Goal: Task Accomplishment & Management: Use online tool/utility

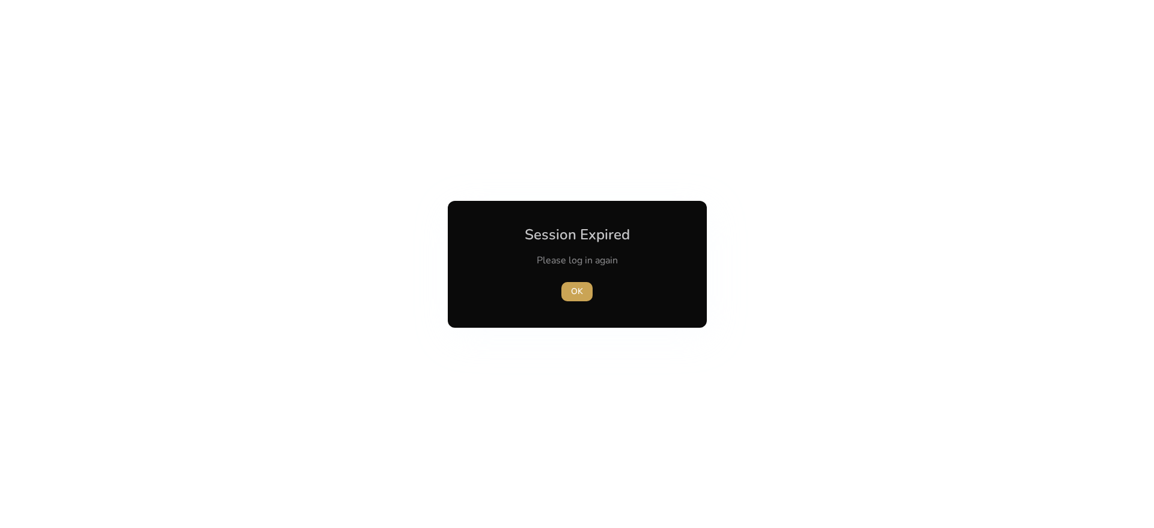
click at [590, 298] on span "button" at bounding box center [576, 291] width 31 height 29
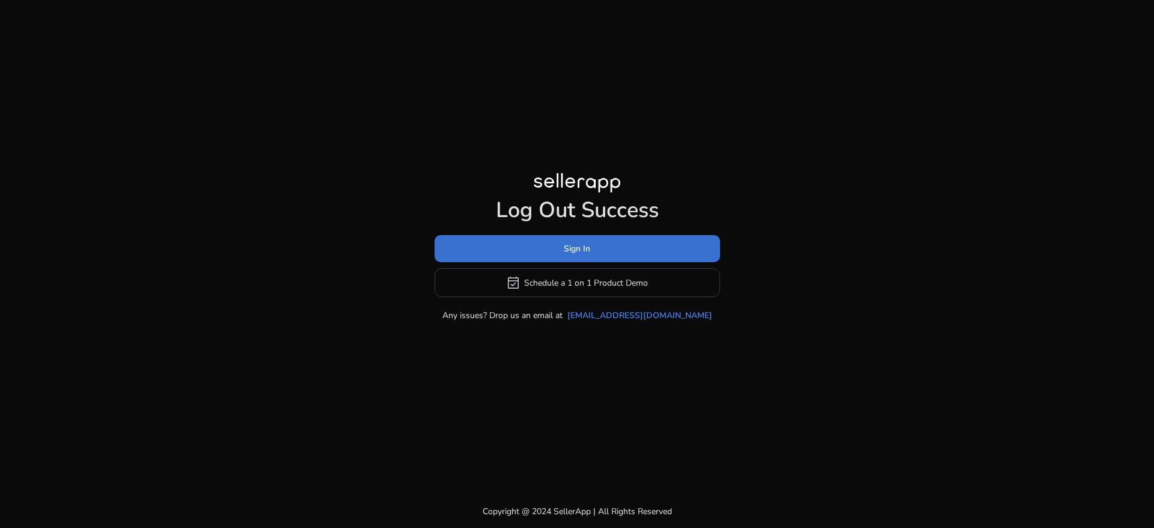
click at [563, 246] on span at bounding box center [577, 248] width 285 height 29
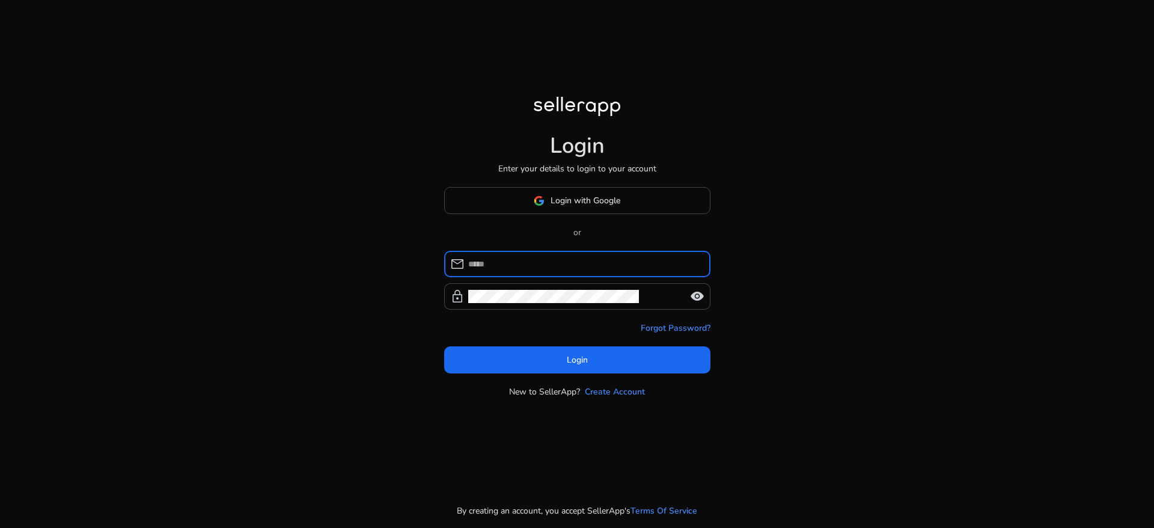
type input "**********"
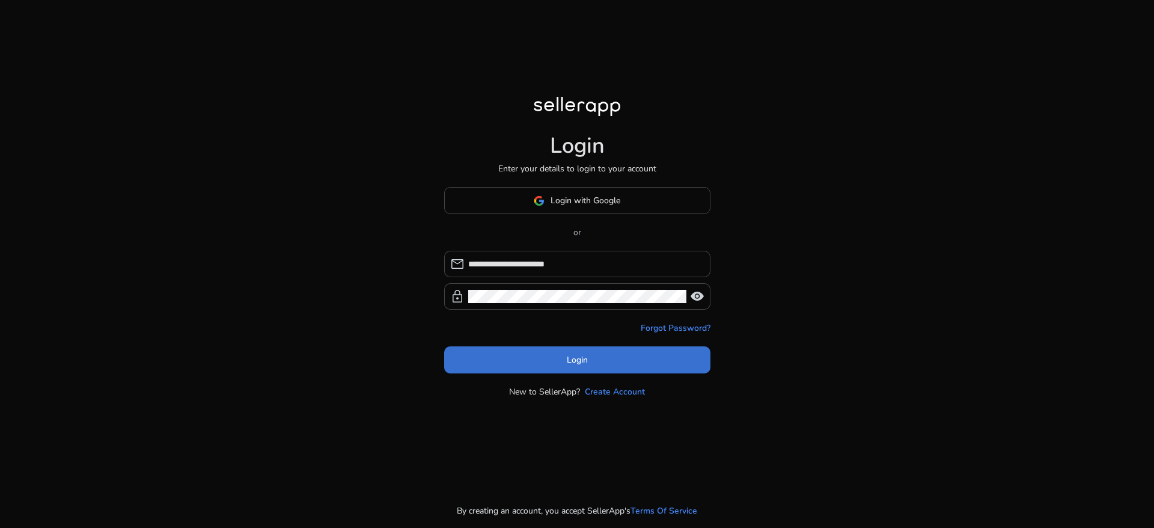
click at [564, 365] on span at bounding box center [577, 360] width 266 height 29
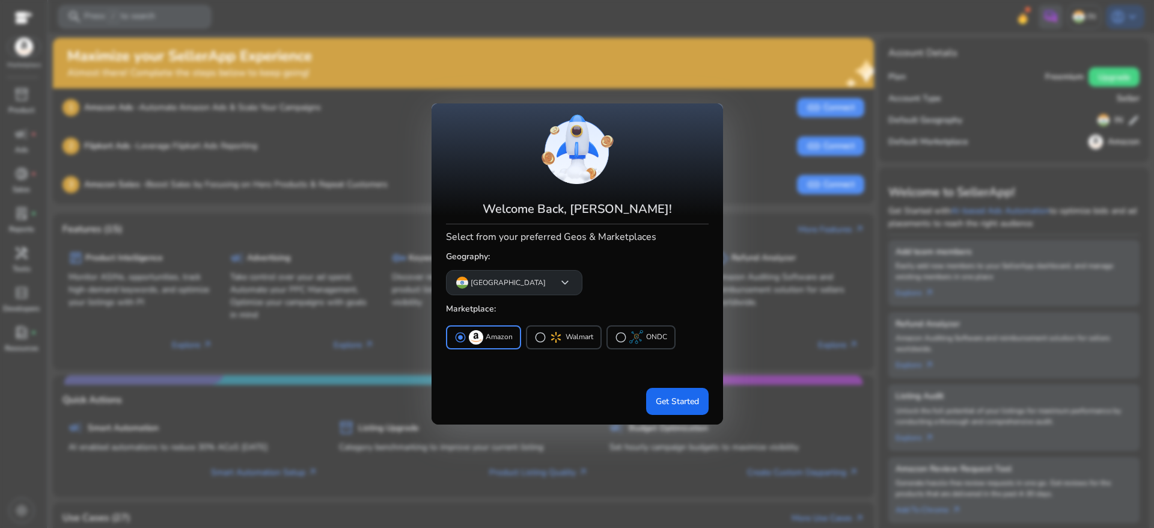
click at [558, 279] on span "keyboard_arrow_down" at bounding box center [565, 282] width 14 height 14
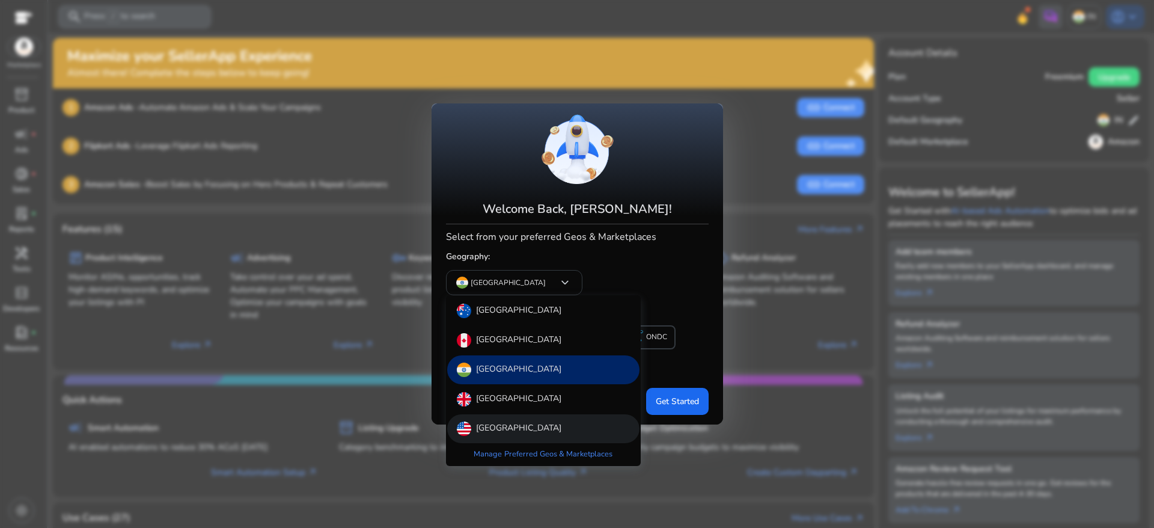
click at [521, 433] on p "[GEOGRAPHIC_DATA]" at bounding box center [518, 428] width 85 height 14
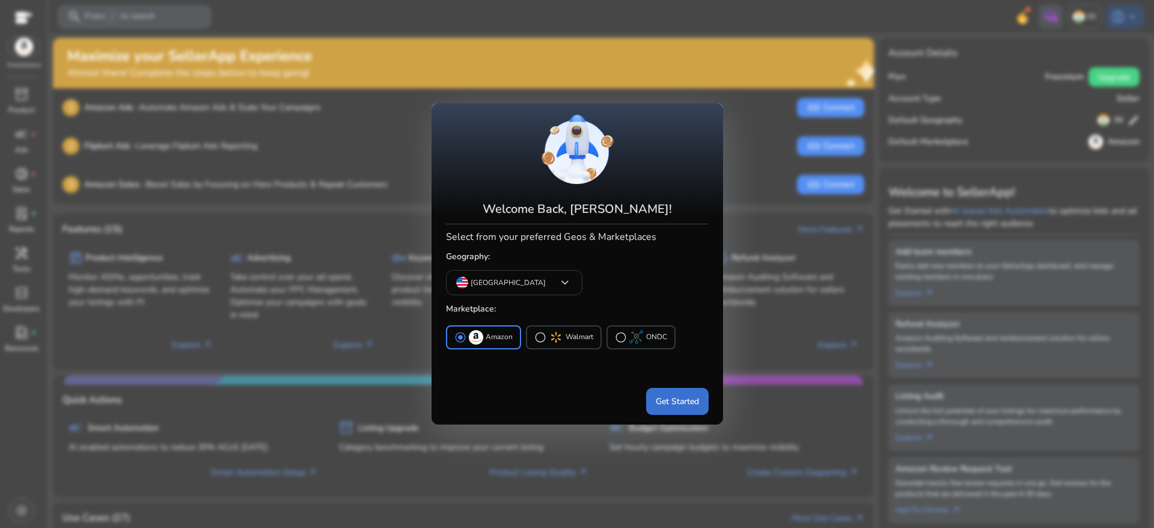
click at [672, 404] on span "Get Started" at bounding box center [677, 401] width 43 height 13
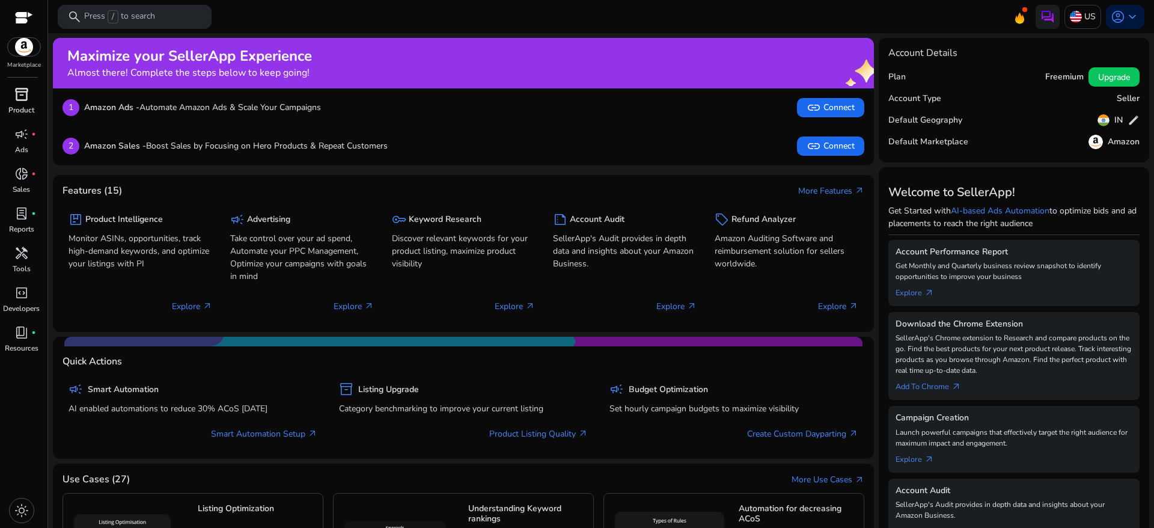
click at [29, 94] on div "inventory_2" at bounding box center [22, 94] width 34 height 19
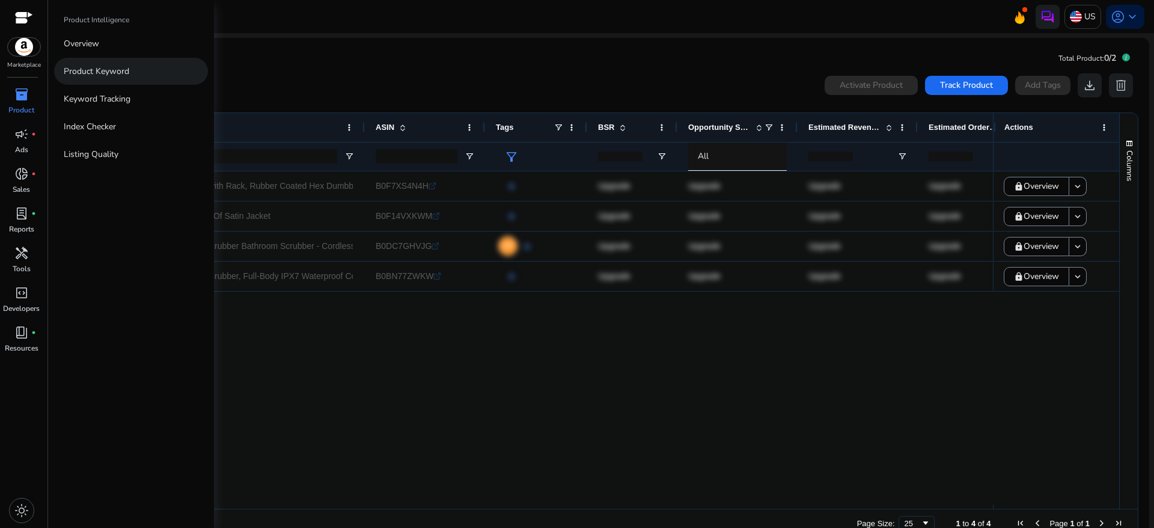
click at [104, 71] on p "Product Keyword" at bounding box center [97, 71] width 66 height 13
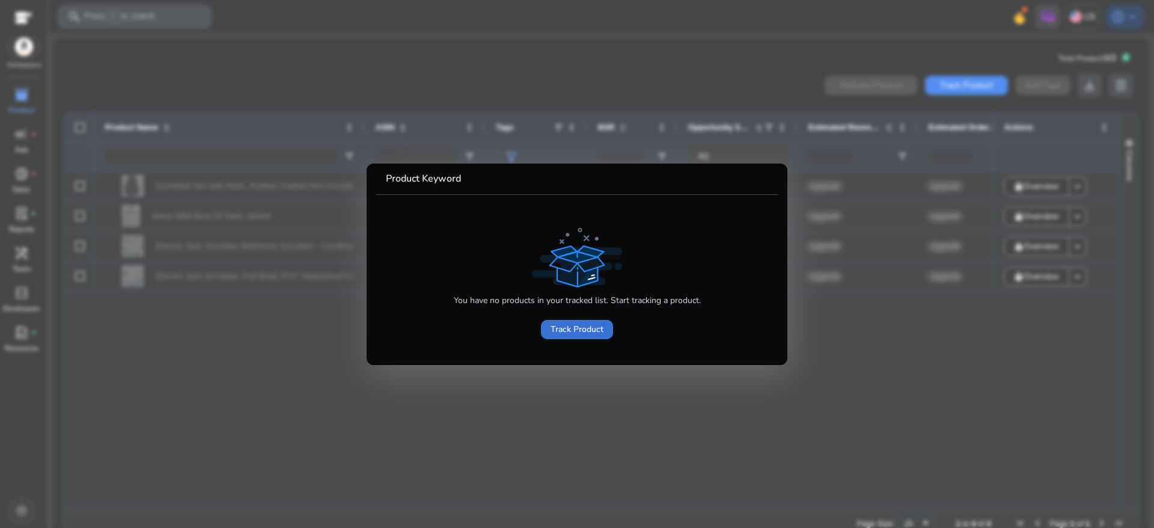
click at [582, 324] on span "Track Product" at bounding box center [576, 329] width 53 height 13
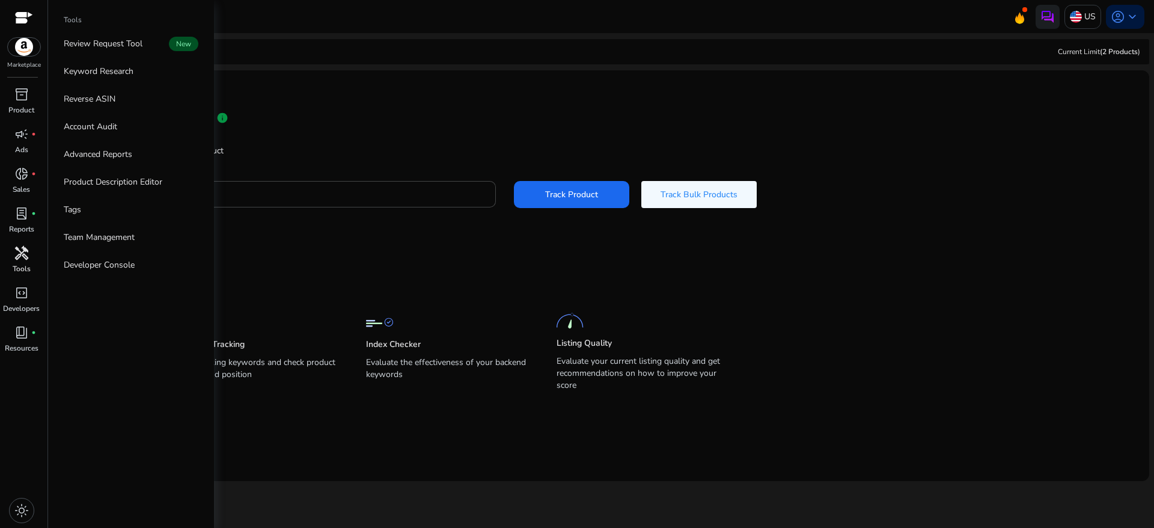
click at [16, 254] on span "handyman" at bounding box center [21, 253] width 14 height 14
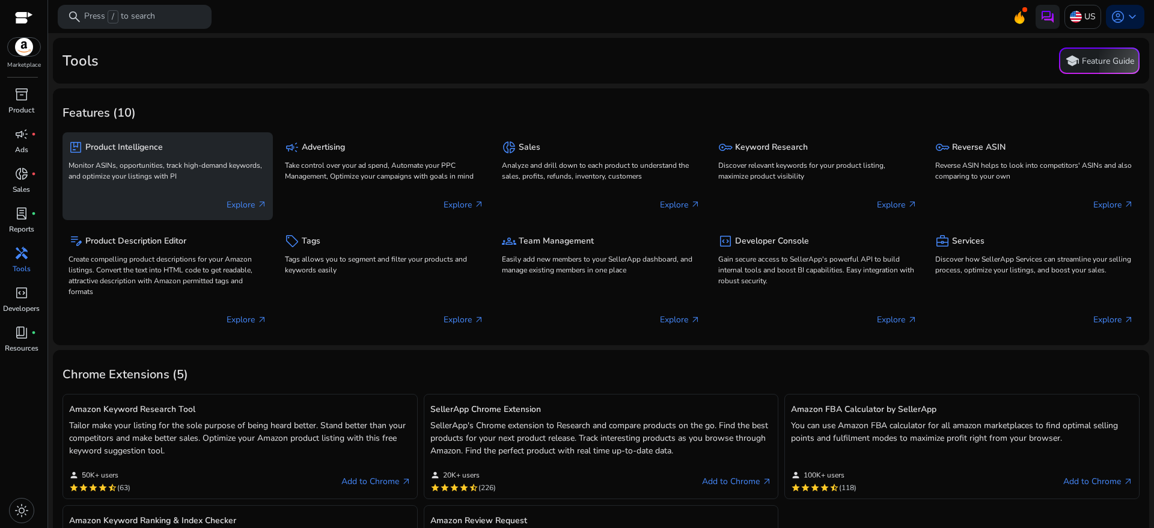
click at [239, 201] on p "Explore arrow_outward" at bounding box center [247, 204] width 40 height 13
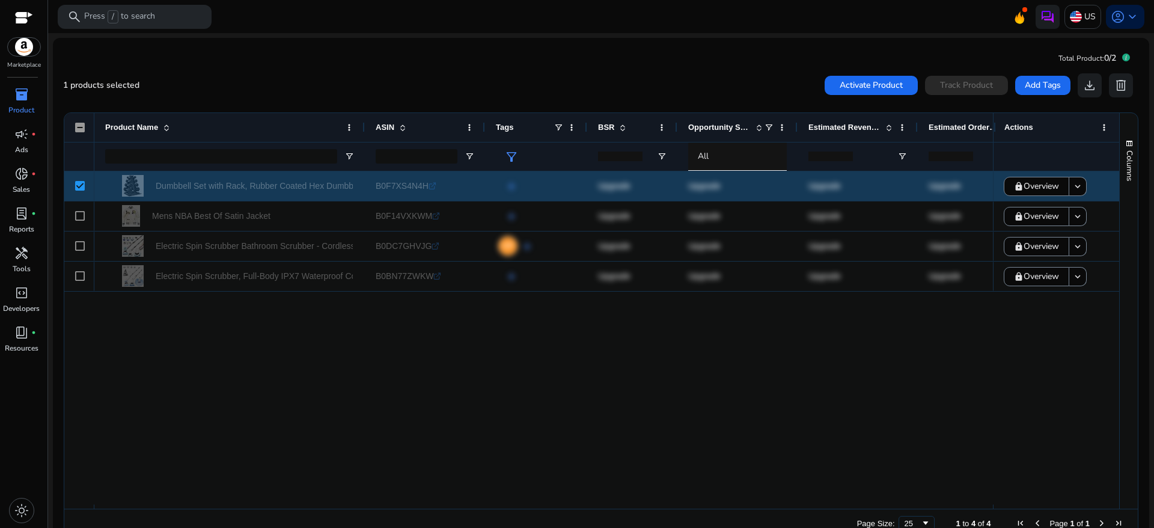
click at [1017, 373] on div "Dumbbell Set with Rack, Rubber Coated Hex Dumbbell Weights in... B0F7XS4N4H .st…" at bounding box center [591, 337] width 1055 height 333
click at [895, 81] on span "Activate Product" at bounding box center [871, 85] width 63 height 13
